Goal: Transaction & Acquisition: Purchase product/service

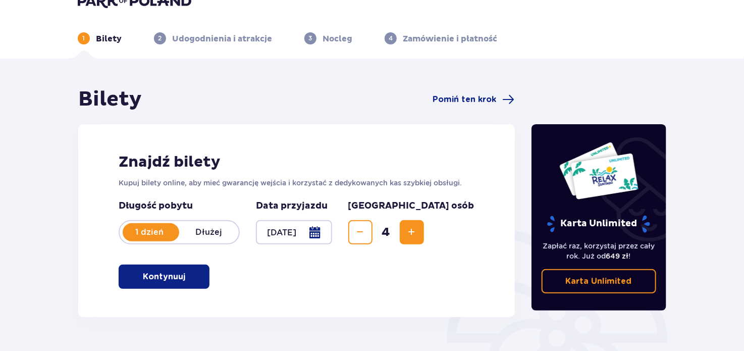
scroll to position [40, 0]
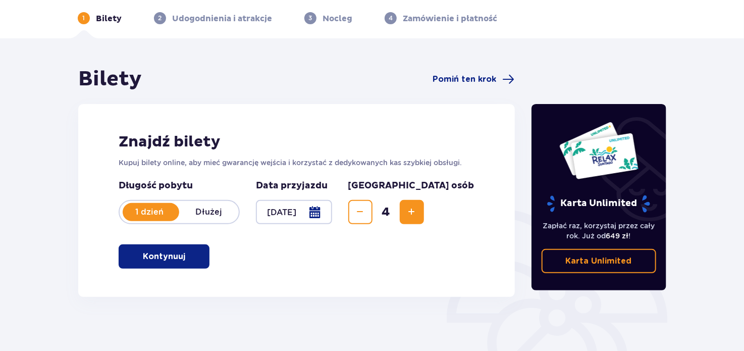
click at [424, 211] on button "Increase" at bounding box center [412, 212] width 24 height 24
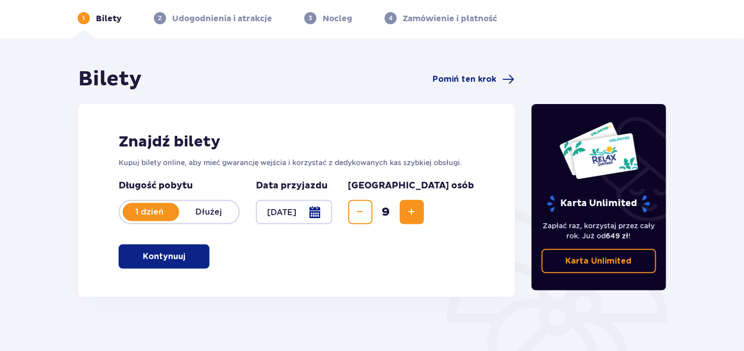
click at [367, 211] on span "Decrease" at bounding box center [360, 212] width 12 height 12
click at [190, 248] on button "Kontynuuj" at bounding box center [164, 256] width 91 height 24
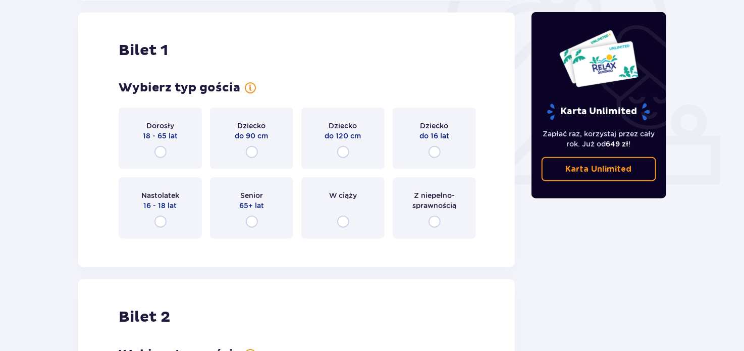
scroll to position [337, 0]
click at [171, 153] on div "Dorosły 18 - 65 lat" at bounding box center [160, 138] width 83 height 62
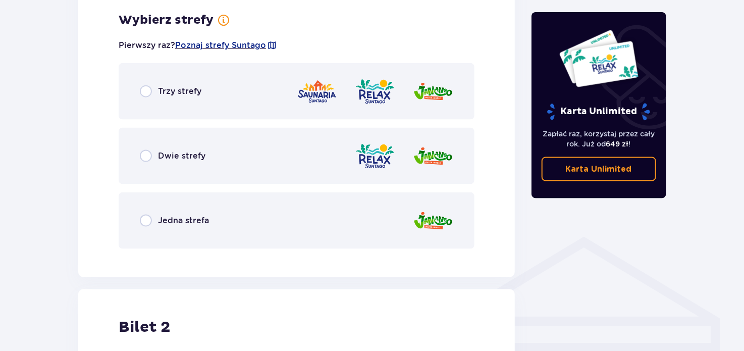
scroll to position [584, 0]
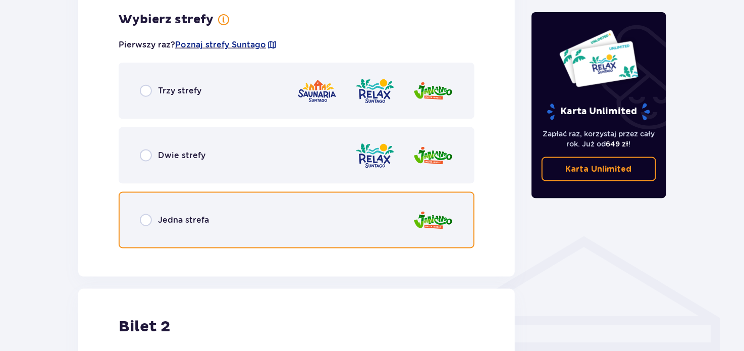
click at [144, 226] on input "radio" at bounding box center [146, 220] width 12 height 12
radio input "true"
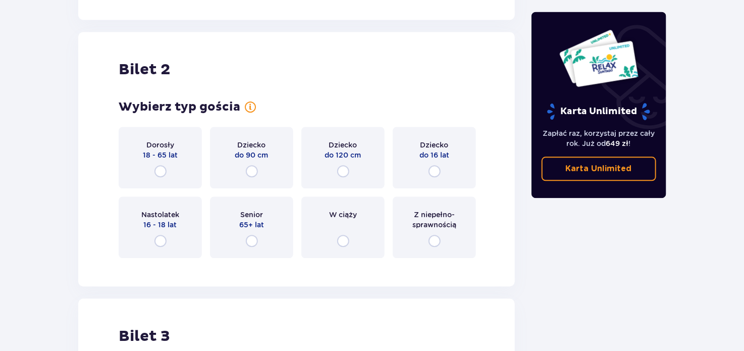
scroll to position [1143, 0]
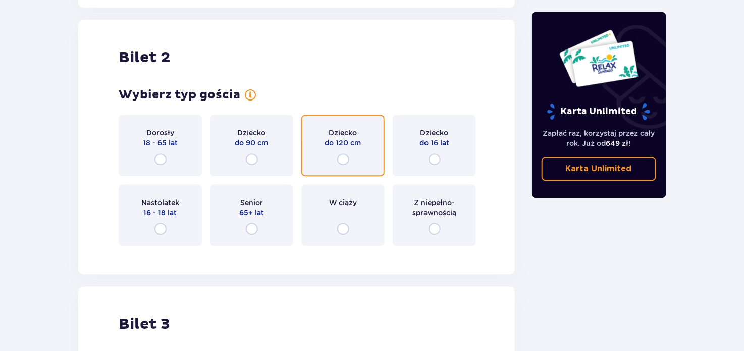
click at [343, 161] on input "radio" at bounding box center [343, 159] width 12 height 12
radio input "true"
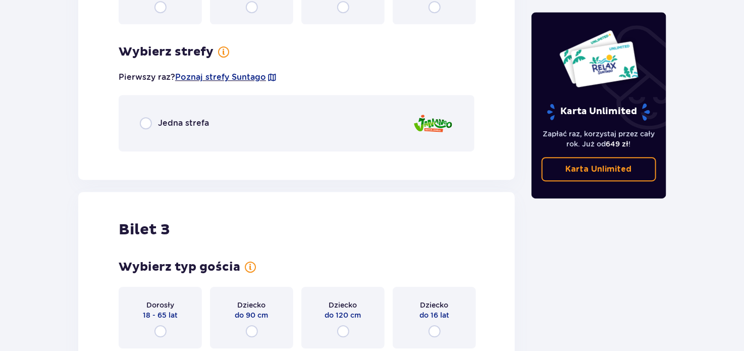
scroll to position [1396, 0]
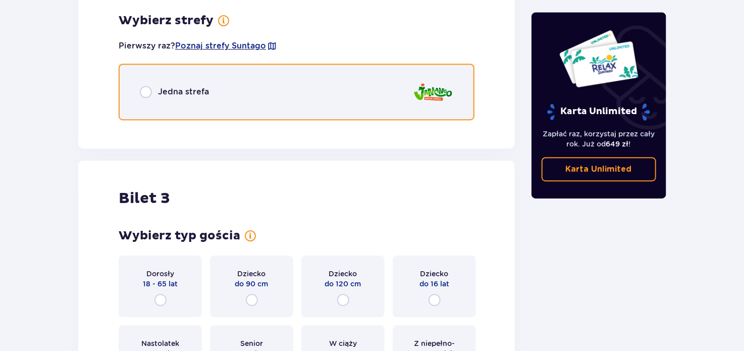
click at [143, 91] on input "radio" at bounding box center [146, 92] width 12 height 12
radio input "true"
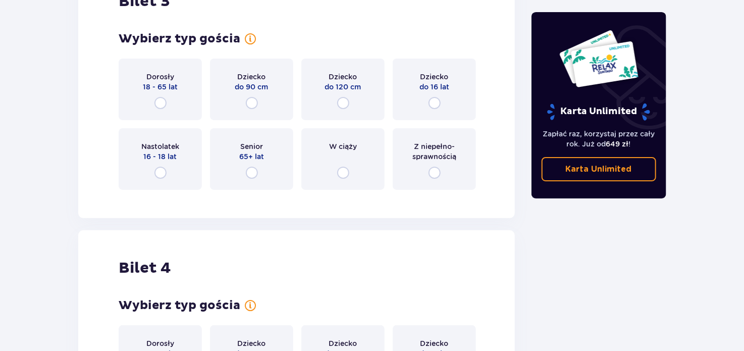
scroll to position [1907, 0]
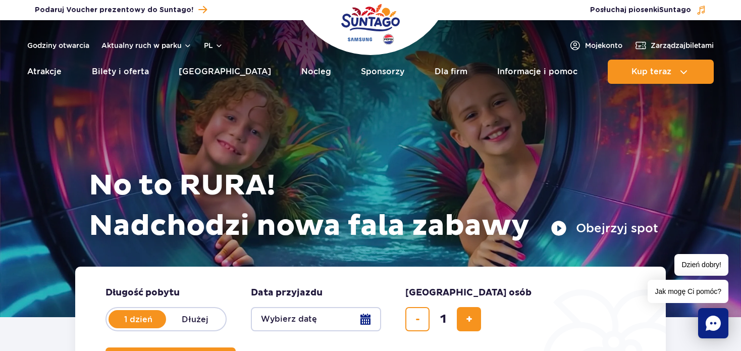
click at [375, 21] on img "Park of Poland" at bounding box center [370, 24] width 59 height 46
